Goal: Task Accomplishment & Management: Use online tool/utility

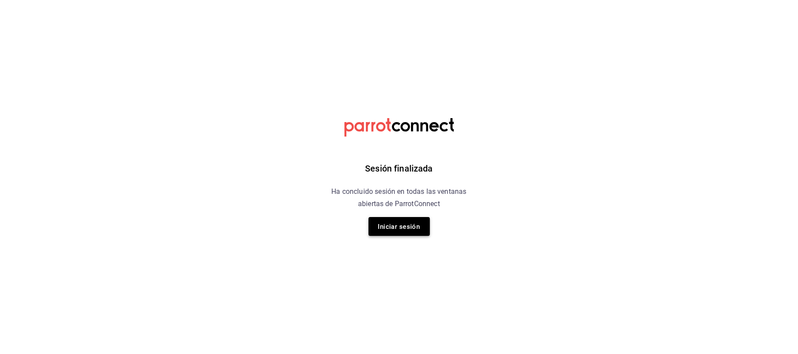
click at [409, 225] on font "Iniciar sesión" at bounding box center [399, 227] width 42 height 8
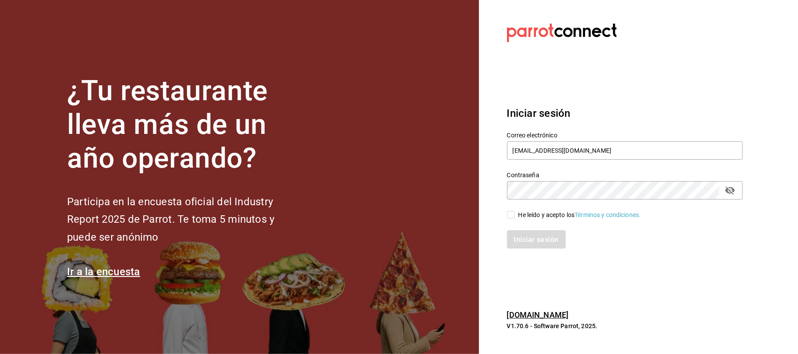
click at [510, 217] on input "He leído y acepto los Términos y condiciones." at bounding box center [511, 215] width 8 height 8
checkbox input "true"
click at [526, 238] on font "Iniciar sesión" at bounding box center [536, 239] width 45 height 8
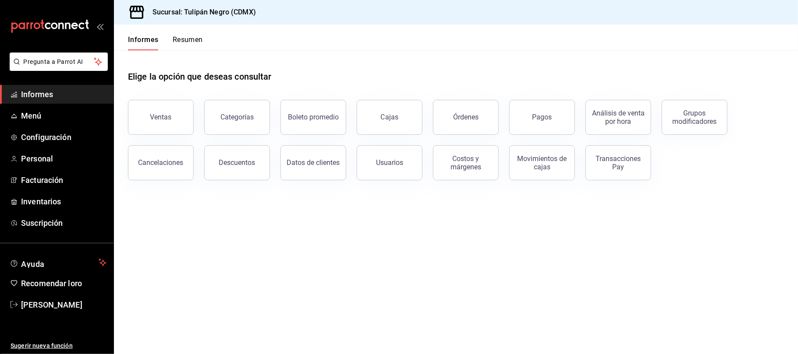
click at [176, 120] on button "Ventas" at bounding box center [161, 117] width 66 height 35
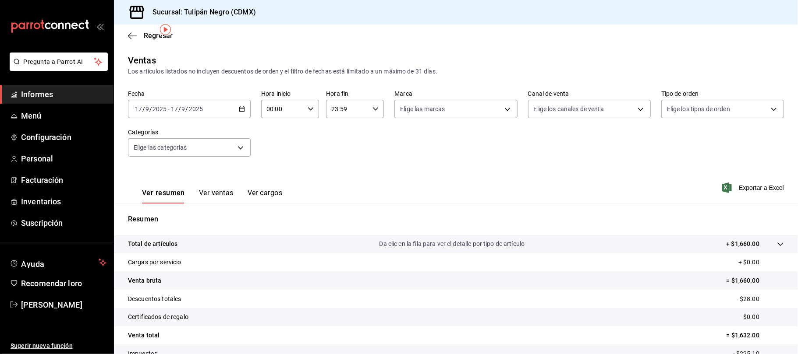
scroll to position [58, 0]
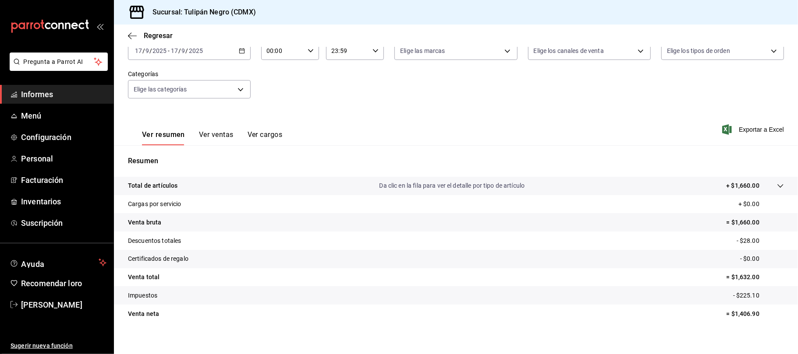
click at [242, 54] on div "2025-09-17 17 / 9 / 2025 - 2025-09-17 17 / 9 / 2025" at bounding box center [189, 51] width 123 height 18
click at [158, 155] on font "Rango de fechas" at bounding box center [158, 155] width 46 height 7
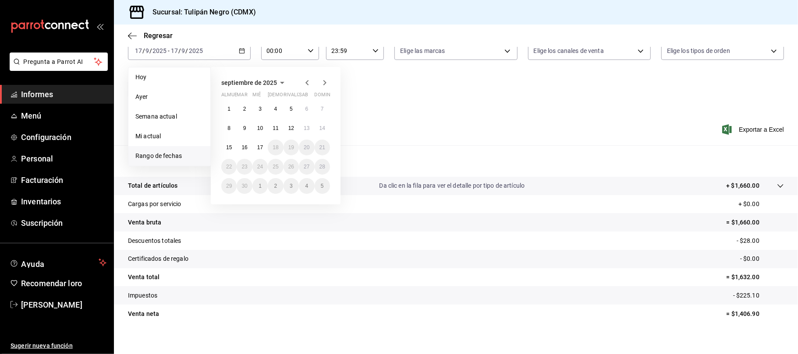
scroll to position [0, 0]
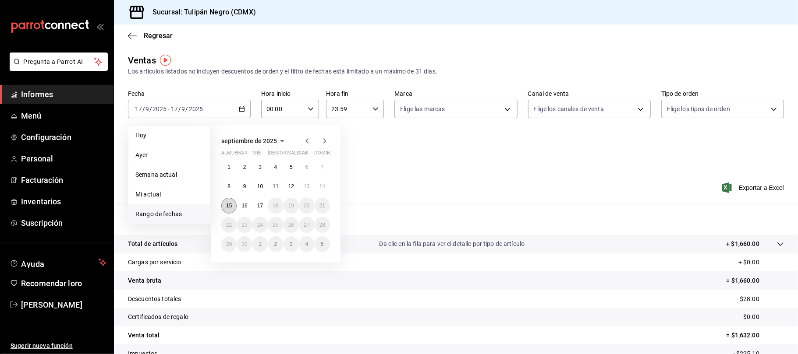
click at [229, 203] on font "15" at bounding box center [229, 206] width 6 height 6
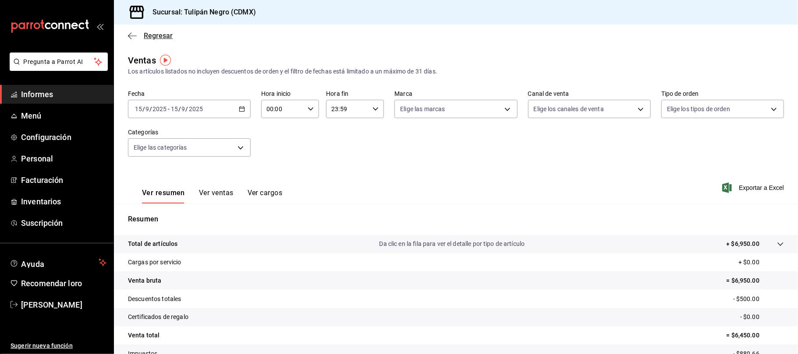
click at [131, 35] on icon "button" at bounding box center [132, 35] width 9 height 0
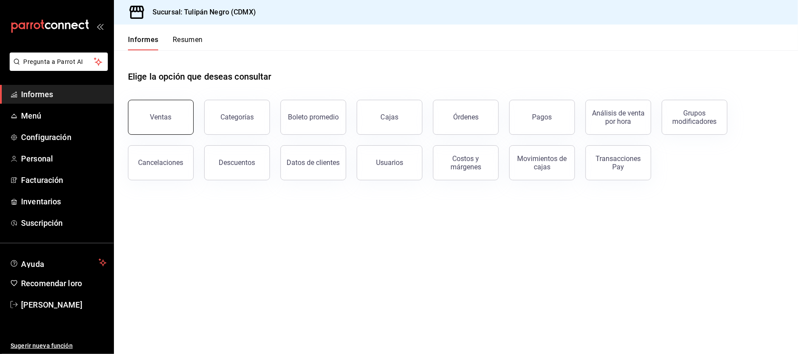
click at [173, 110] on button "Ventas" at bounding box center [161, 117] width 66 height 35
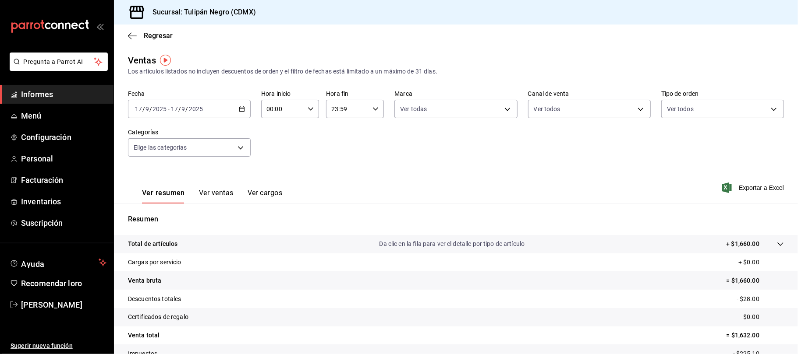
click at [239, 105] on div "2025-09-17 17 / 9 / 2025 - 2025-09-17 17 / 9 / 2025" at bounding box center [189, 109] width 123 height 18
click at [138, 215] on font "Rango de fechas" at bounding box center [158, 214] width 46 height 7
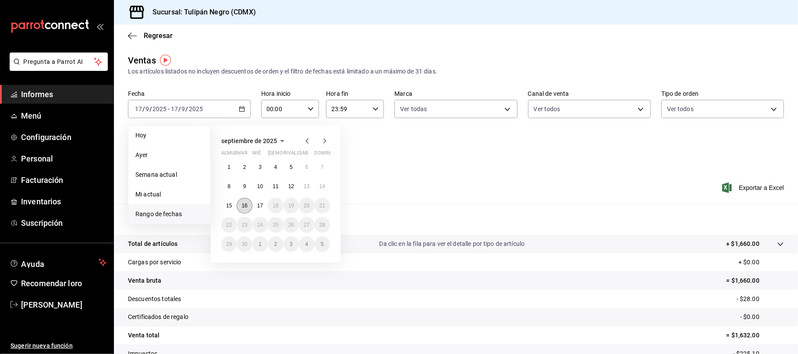
click at [249, 207] on button "16" at bounding box center [244, 206] width 15 height 16
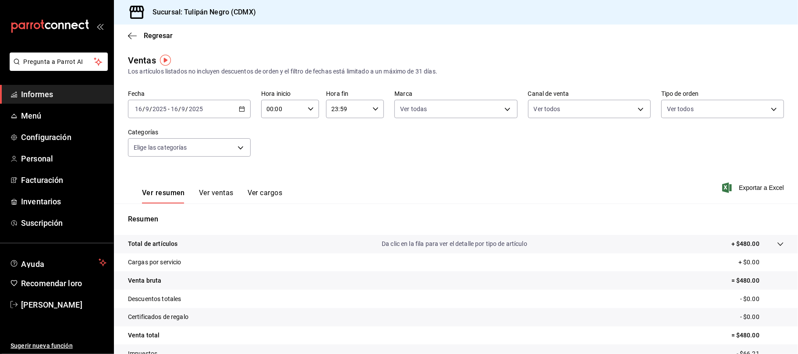
click at [245, 102] on div "2025-09-16 16 / 9 / 2025 - 2025-09-16 16 / 9 / 2025" at bounding box center [189, 109] width 123 height 18
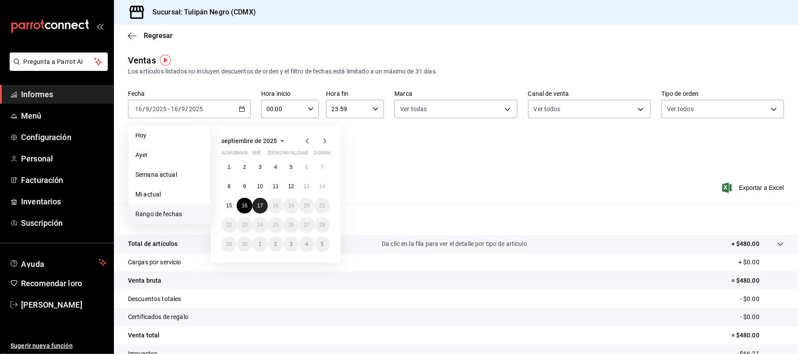
click at [261, 205] on font "17" at bounding box center [260, 206] width 6 height 6
click at [263, 206] on font "17" at bounding box center [260, 206] width 6 height 6
click at [264, 206] on div "Resumen Total de artículos Da clic en la fila para ver el detalle por tipo de a…" at bounding box center [456, 298] width 684 height 188
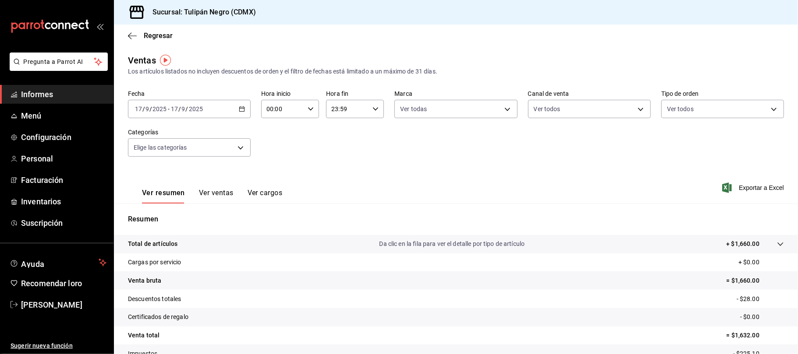
click at [242, 107] on \(Stroke\) "button" at bounding box center [241, 109] width 5 height 5
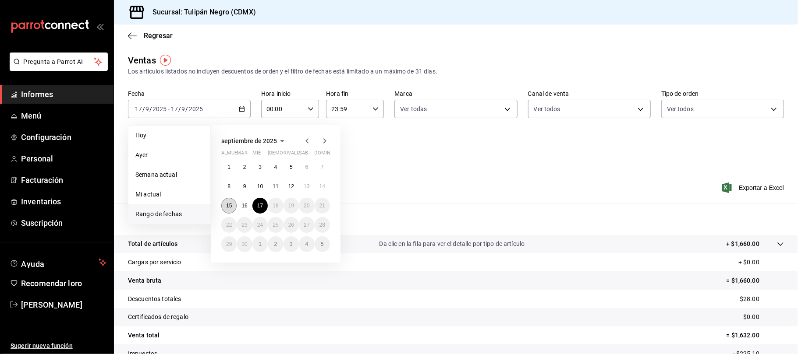
click at [232, 203] on font "15" at bounding box center [229, 206] width 6 height 6
click at [231, 203] on font "15" at bounding box center [229, 206] width 6 height 6
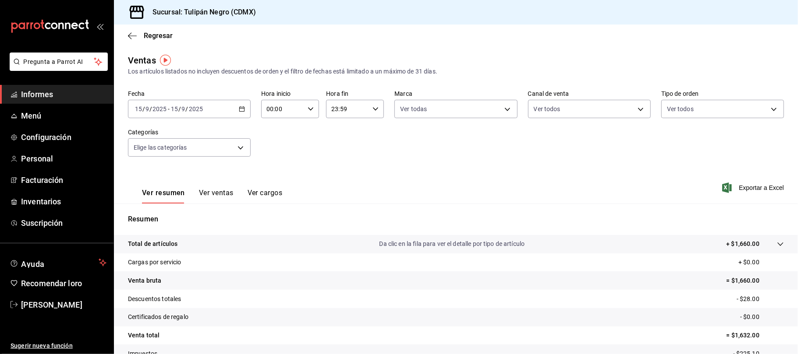
click at [231, 202] on button "Ver ventas" at bounding box center [216, 195] width 35 height 15
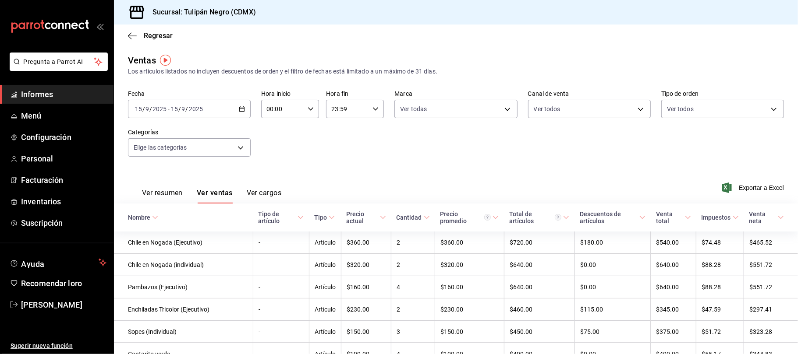
click at [318, 27] on div "Regresar" at bounding box center [456, 36] width 684 height 22
click at [316, 37] on div "Regresar" at bounding box center [456, 36] width 684 height 22
click at [342, 139] on div "Fecha 2025-09-15 15 / 9 / 2025 - 2025-09-15 15 / 9 / 2025 Hora inicio 00:00 Hor…" at bounding box center [456, 128] width 656 height 77
